Goal: Obtain resource: Obtain resource

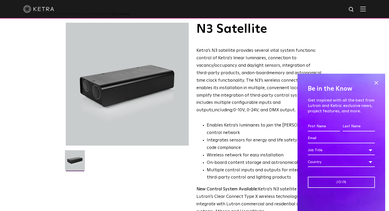
scroll to position [15, 0]
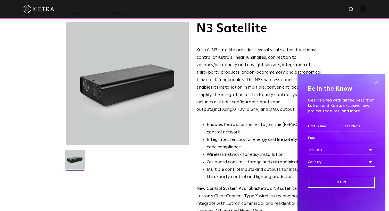
click at [376, 84] on span at bounding box center [376, 83] width 8 height 8
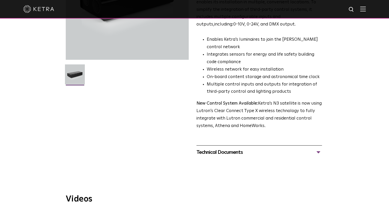
scroll to position [101, 0]
click at [298, 152] on div "Technical Documents" at bounding box center [260, 153] width 126 height 8
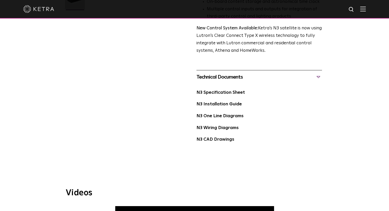
scroll to position [176, 0]
click at [231, 94] on link "N3 Specification Sheet" at bounding box center [221, 92] width 48 height 4
click at [220, 118] on link "N3 One Line Diagrams" at bounding box center [220, 116] width 47 height 4
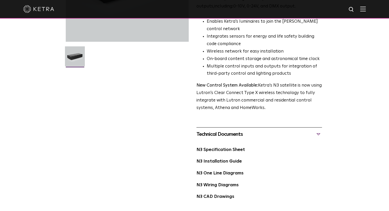
scroll to position [0, 0]
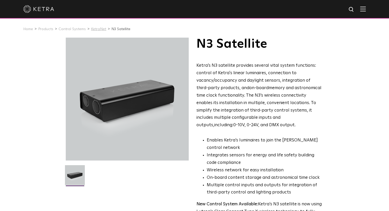
click at [98, 29] on link "KetraNet" at bounding box center [98, 29] width 15 height 4
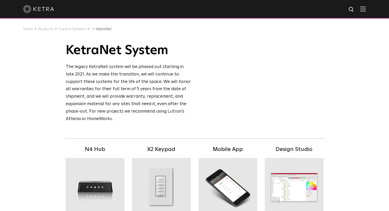
click at [47, 8] on img at bounding box center [38, 9] width 31 height 8
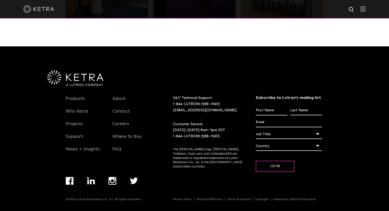
scroll to position [1084, 0]
